Goal: Navigation & Orientation: Find specific page/section

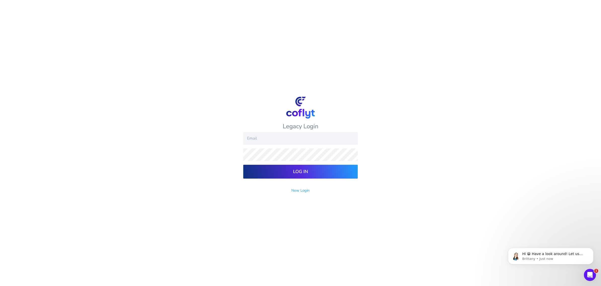
click at [300, 191] on link "New Login" at bounding box center [300, 190] width 18 height 5
type input "RAMORGANMD@gmail.COM"
click at [295, 170] on input "Log In" at bounding box center [300, 172] width 114 height 14
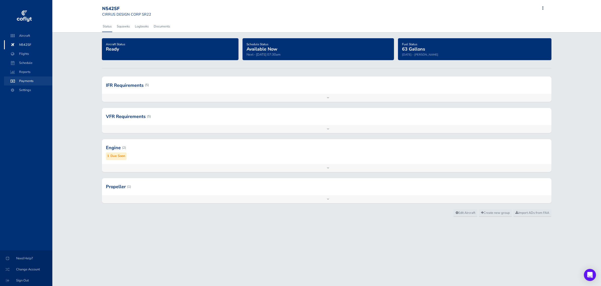
click at [23, 80] on span "Payments" at bounding box center [28, 80] width 38 height 9
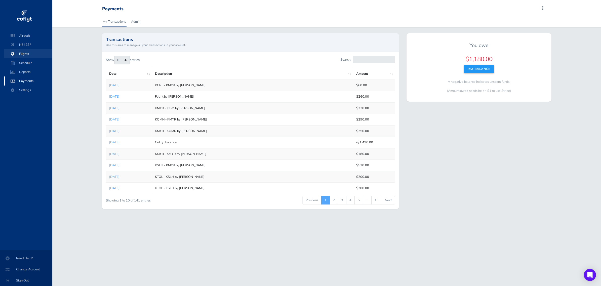
click at [27, 54] on span "Flights" at bounding box center [28, 53] width 38 height 9
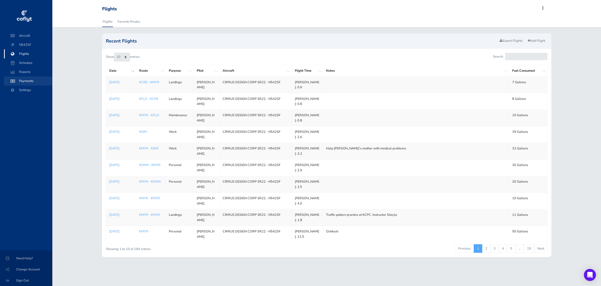
click at [26, 81] on span "Payments" at bounding box center [28, 80] width 38 height 9
